Goal: Information Seeking & Learning: Learn about a topic

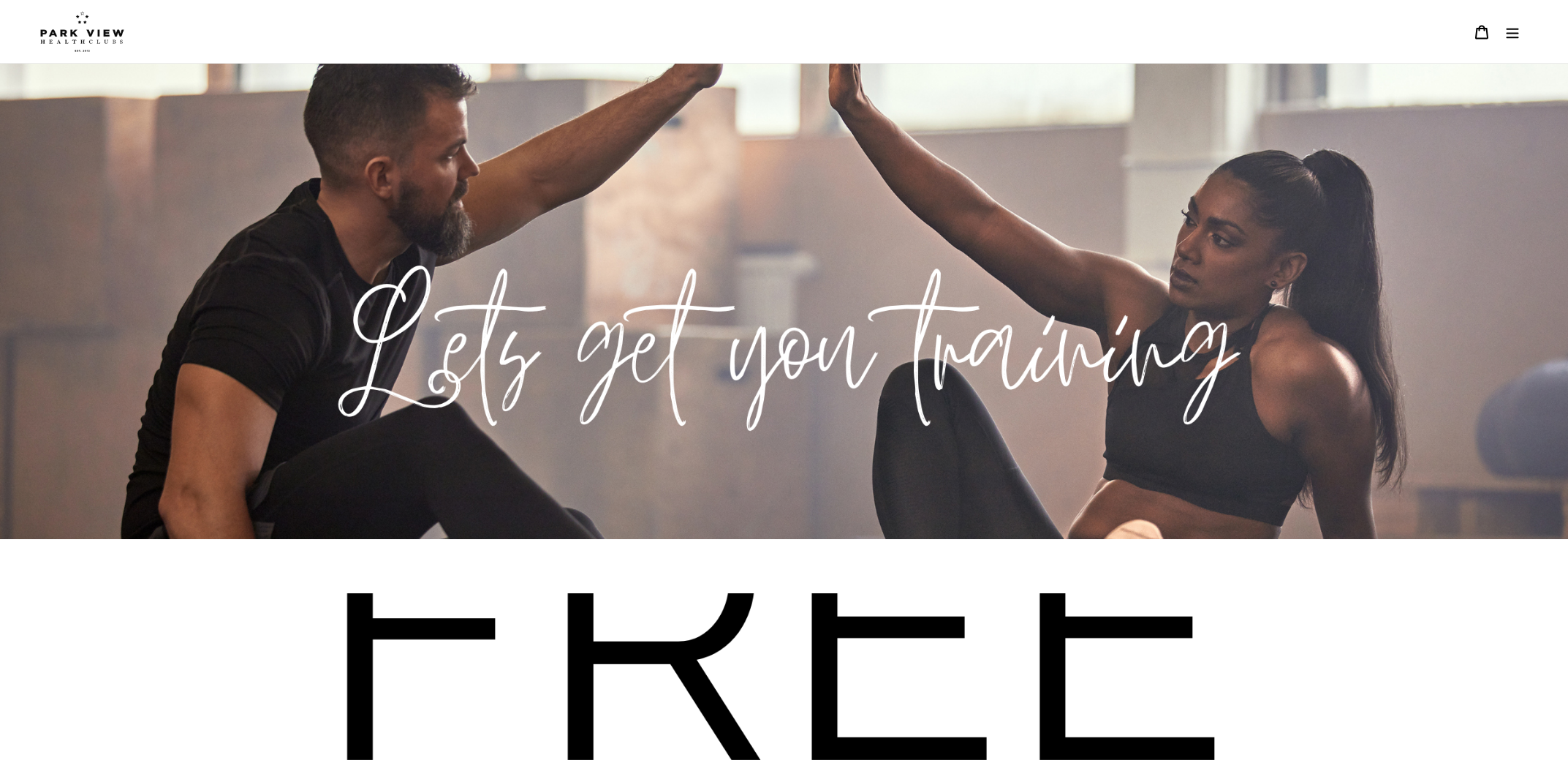
click at [1518, 29] on icon "Menu" at bounding box center [1513, 33] width 12 height 10
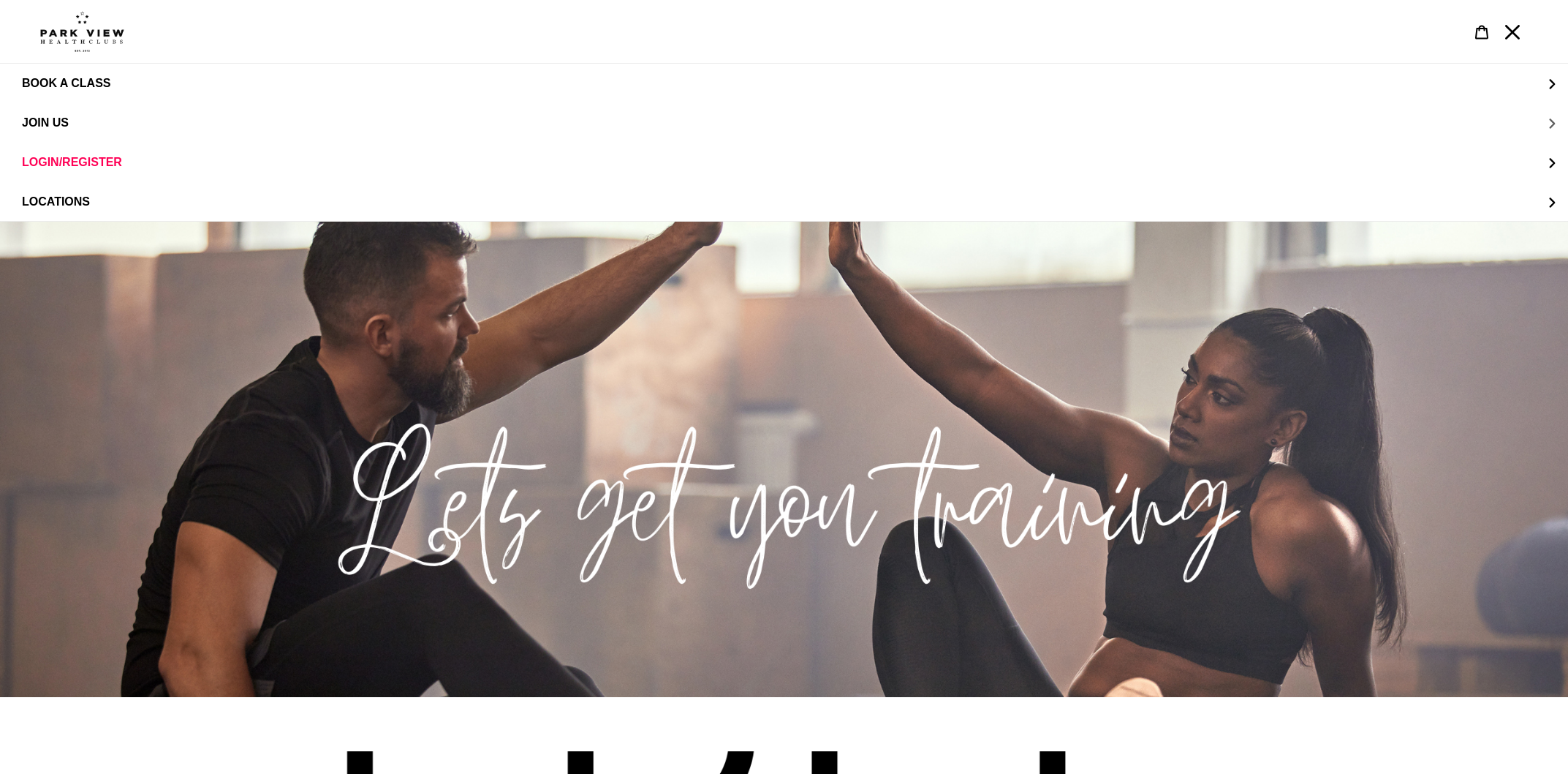
click at [61, 117] on span "JOIN US" at bounding box center [45, 123] width 47 height 13
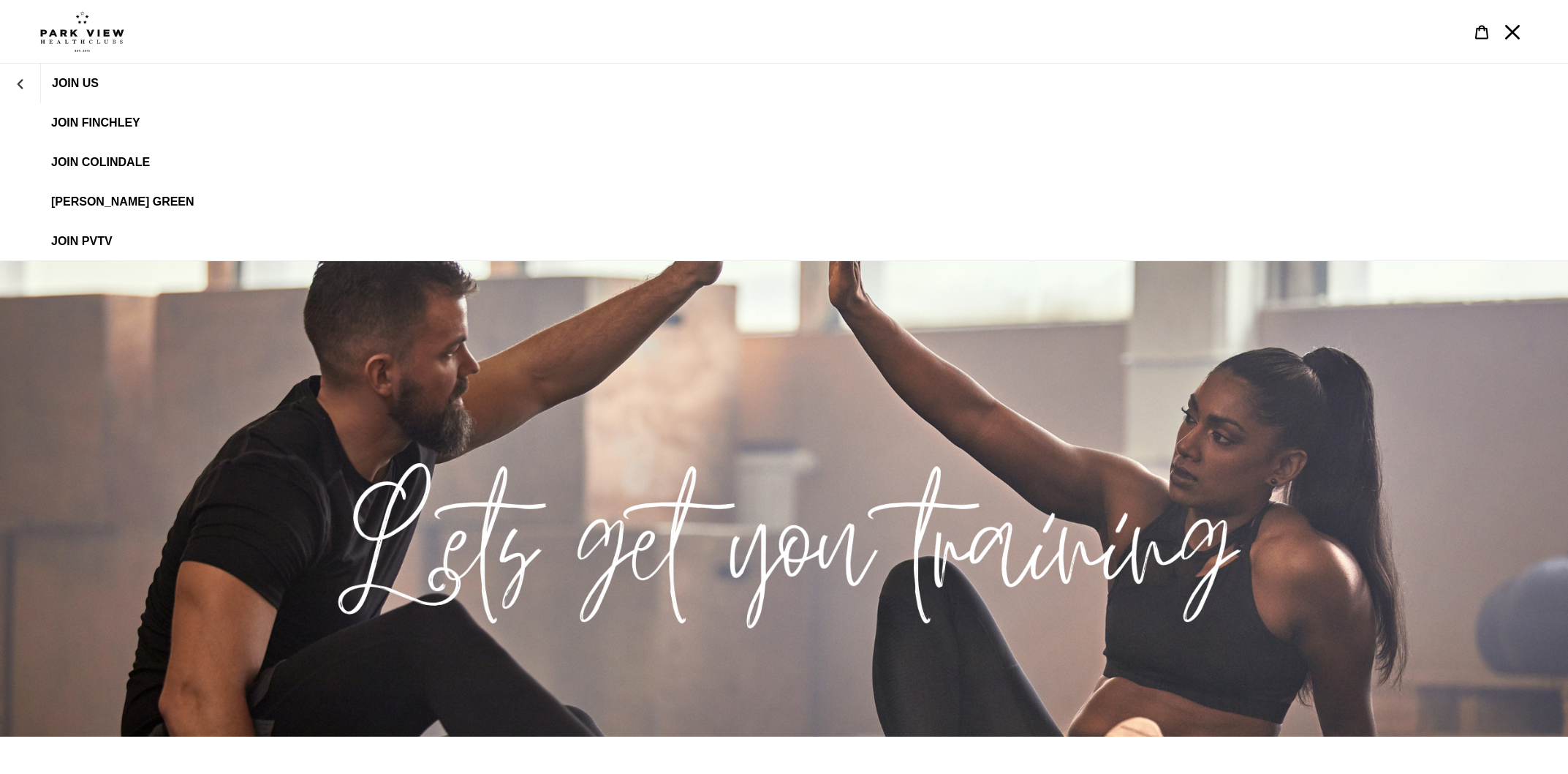
click at [134, 200] on span "[PERSON_NAME] Green" at bounding box center [123, 202] width 144 height 13
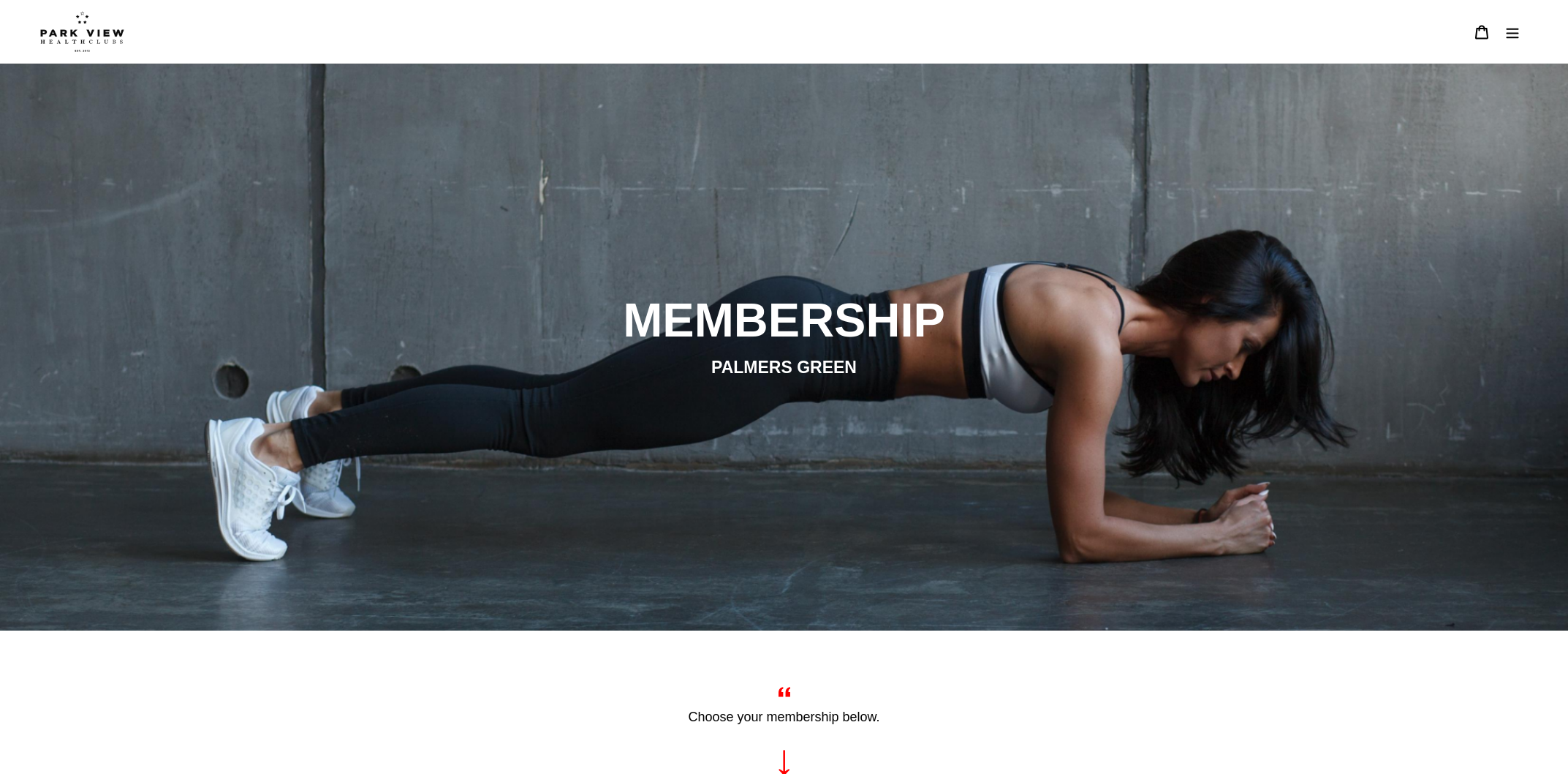
click at [78, 36] on img at bounding box center [83, 32] width 85 height 41
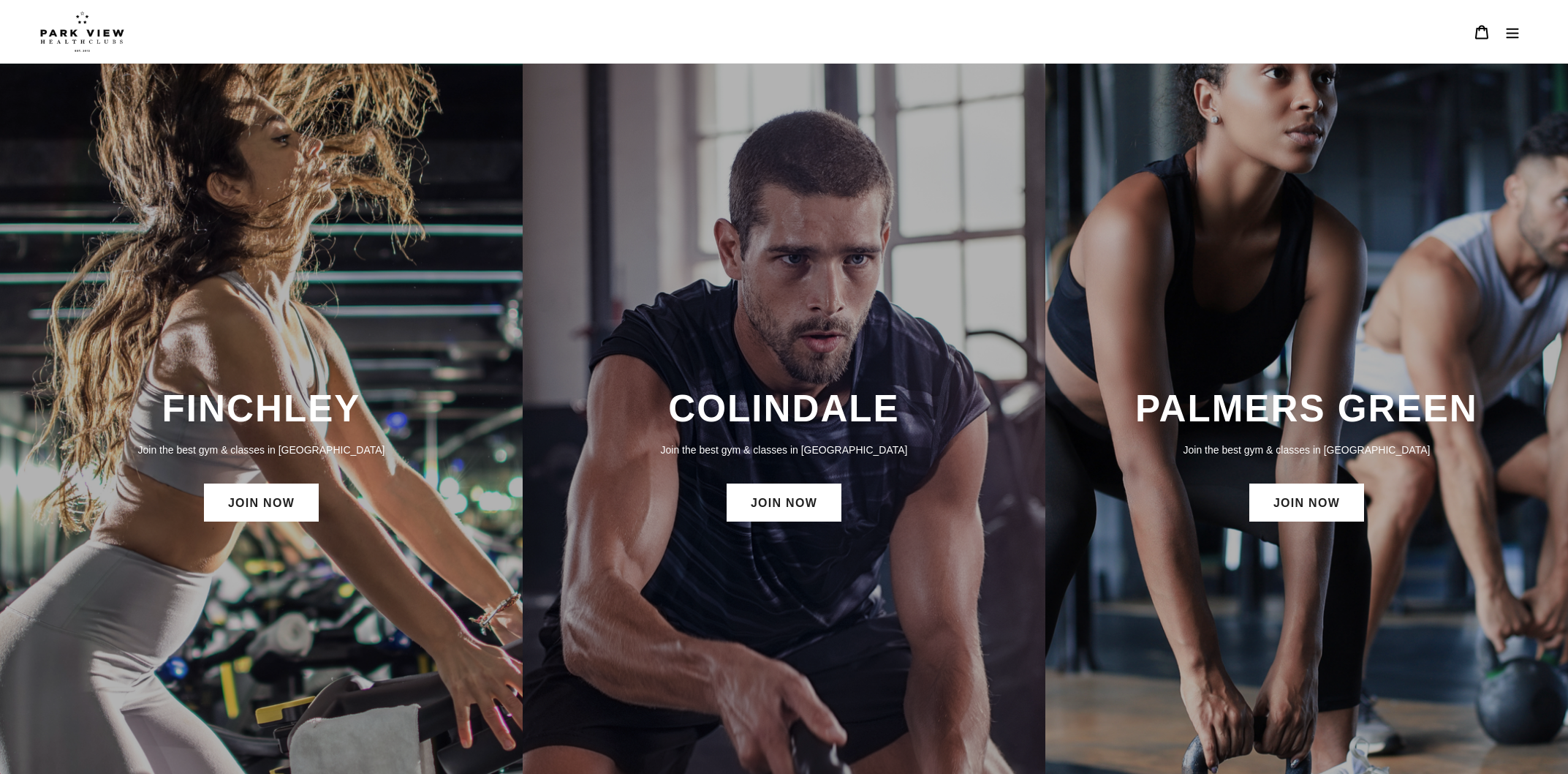
click at [1308, 411] on h3 "PALMERS GREEN" at bounding box center [1307, 409] width 494 height 45
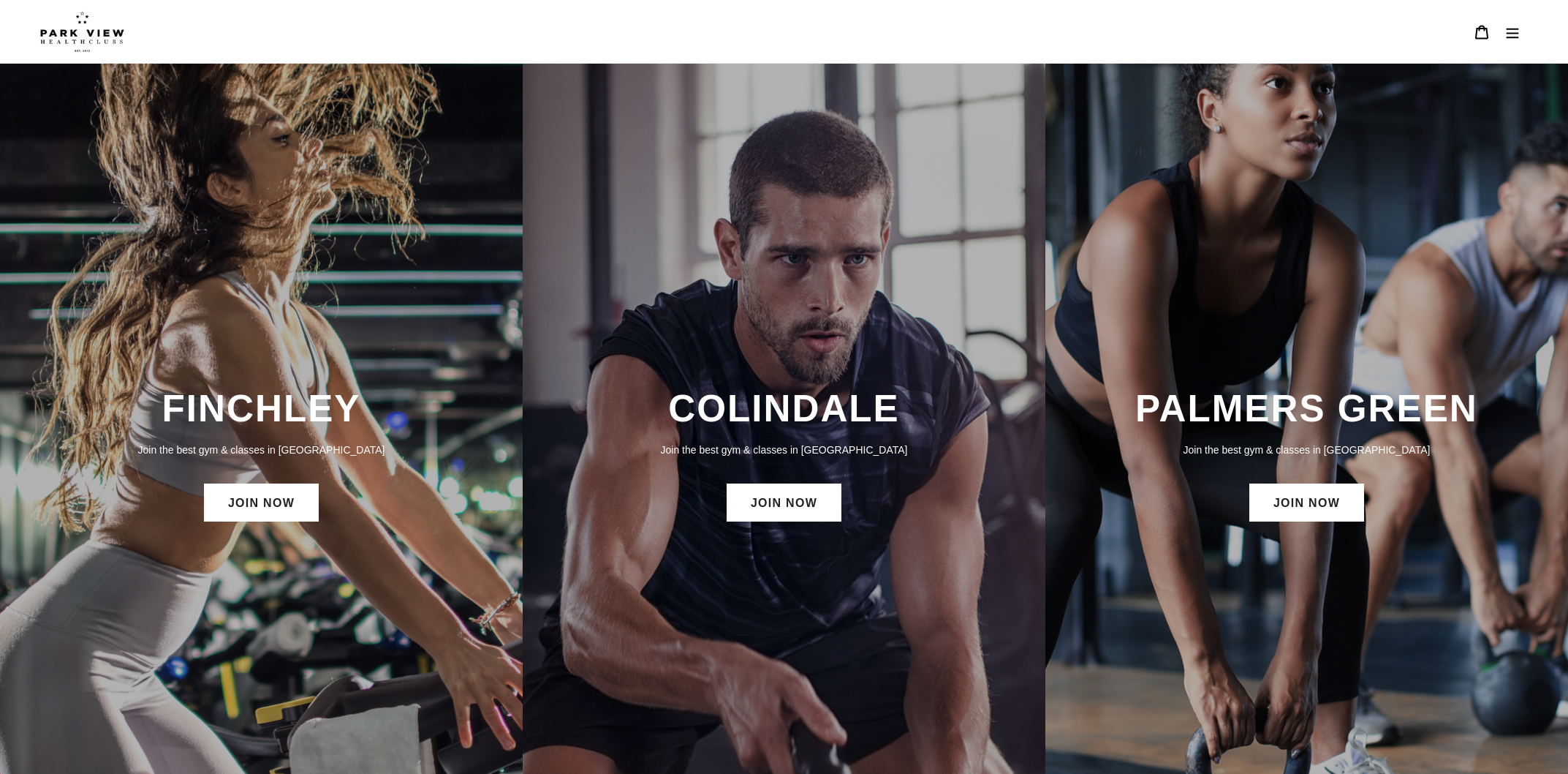
click at [1511, 24] on button "Menu" at bounding box center [1513, 31] width 31 height 31
